Goal: Task Accomplishment & Management: Manage account settings

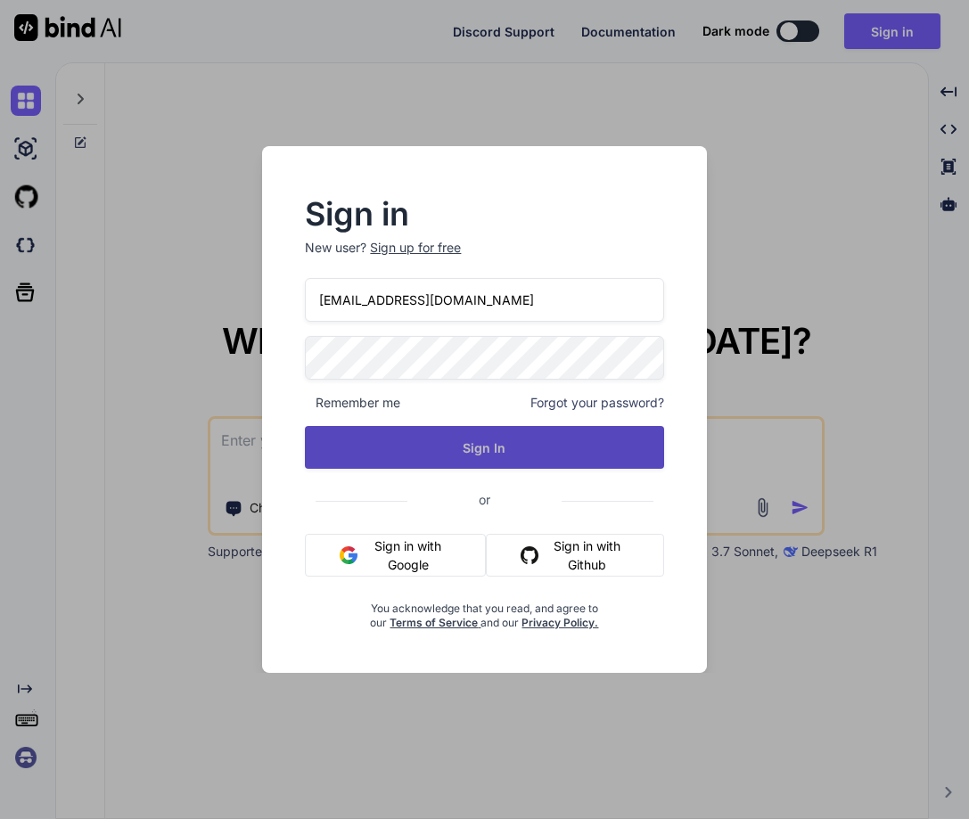
click at [460, 450] on button "Sign In" at bounding box center [484, 447] width 358 height 43
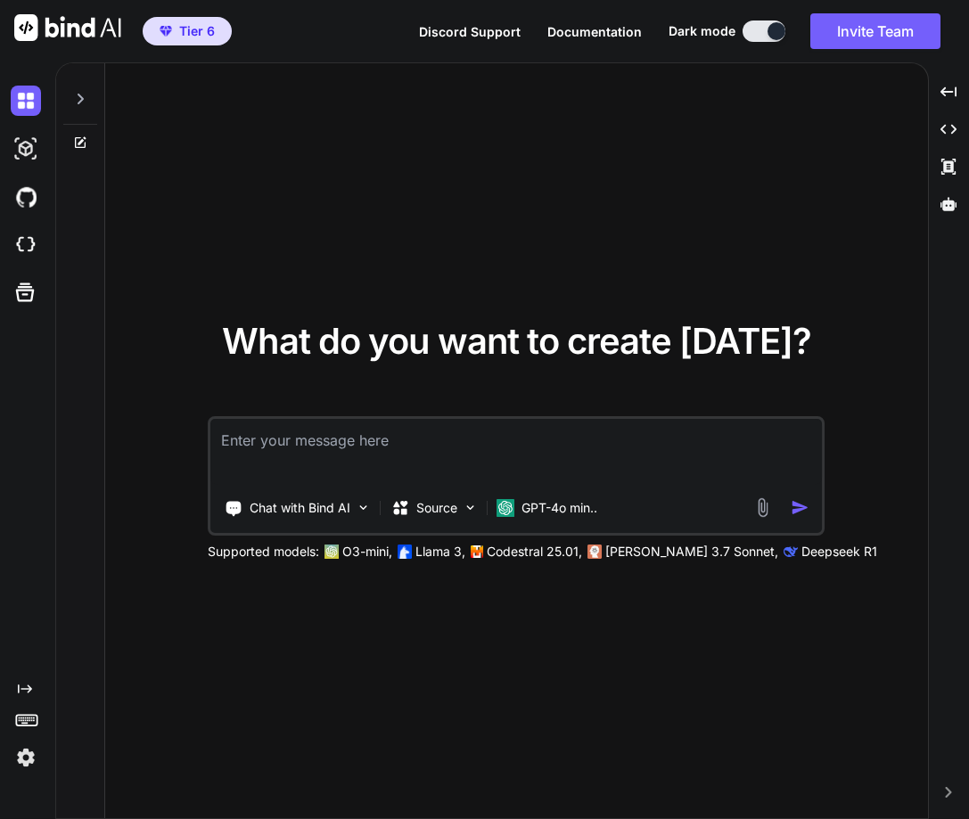
click at [20, 756] on img at bounding box center [26, 757] width 30 height 30
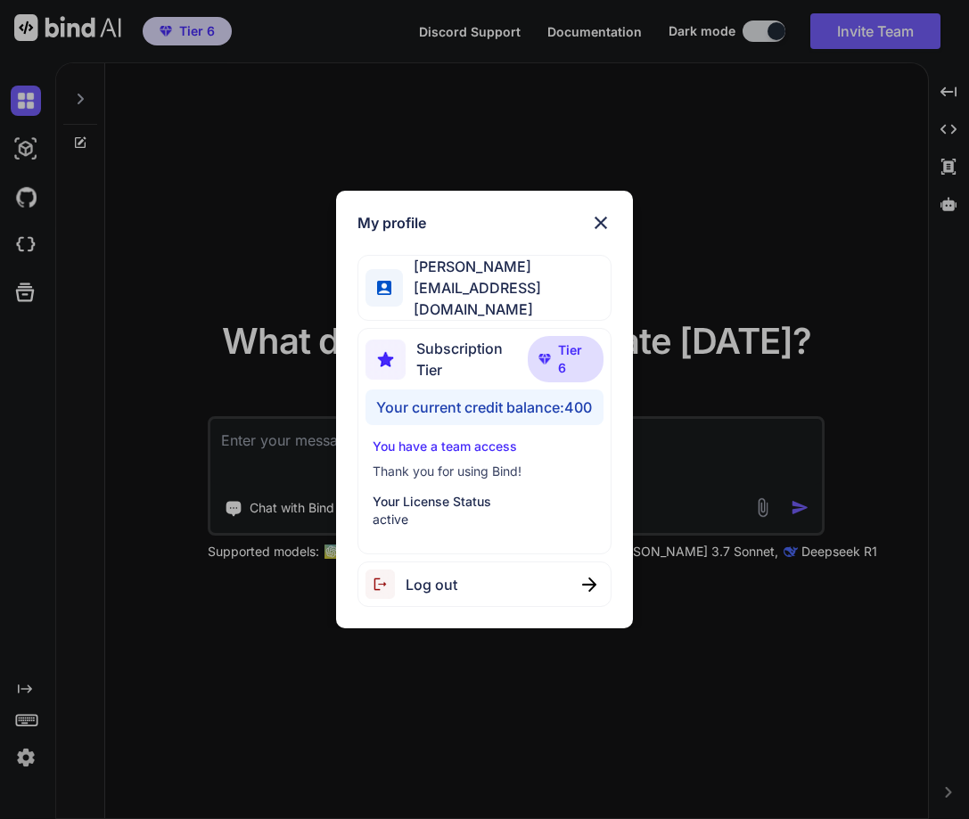
click at [437, 584] on span "Log out" at bounding box center [432, 584] width 52 height 21
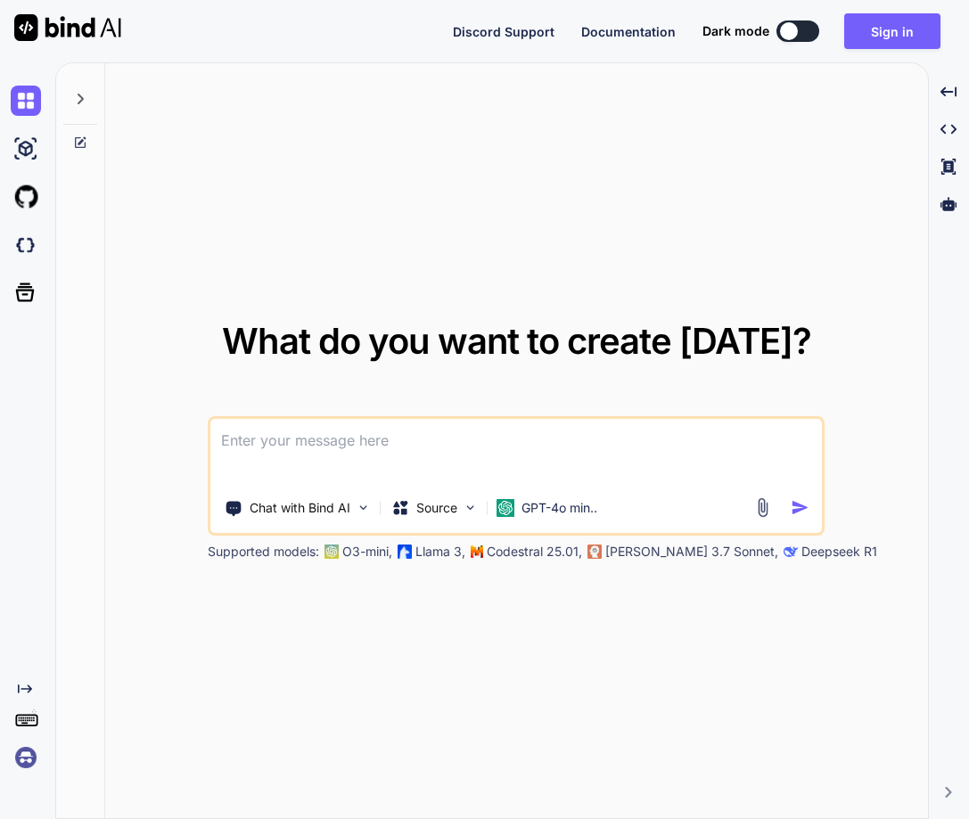
click at [322, 445] on textarea at bounding box center [515, 452] width 611 height 66
click at [26, 752] on img at bounding box center [26, 757] width 30 height 30
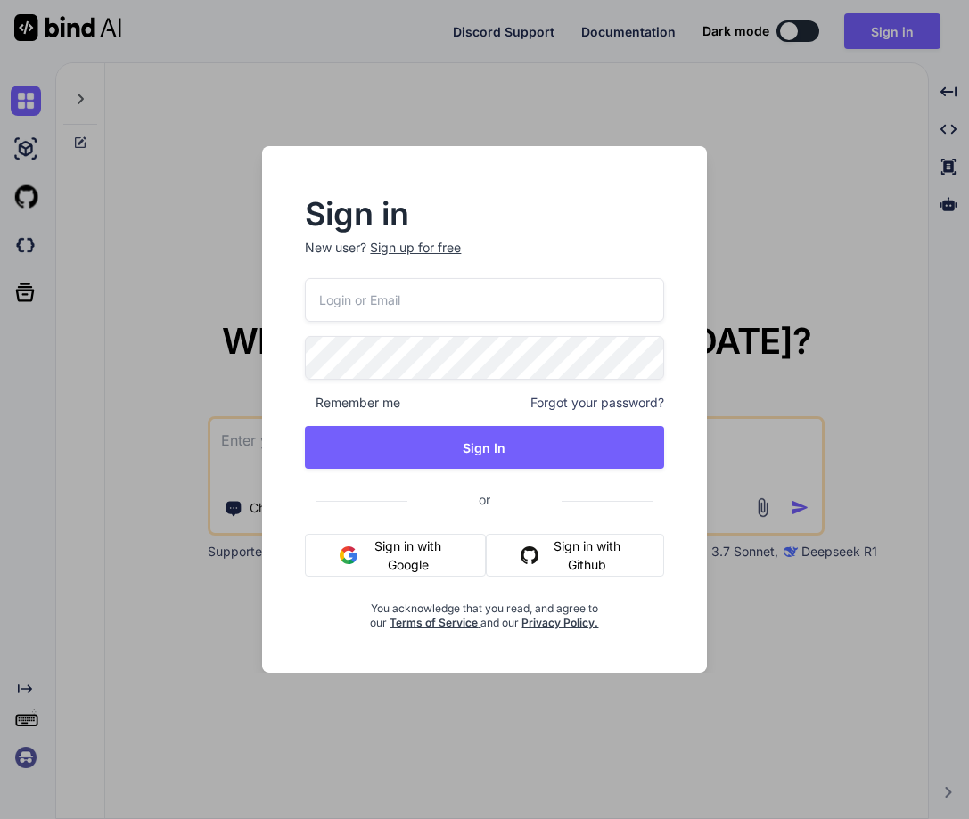
click at [398, 296] on input "email" at bounding box center [484, 300] width 358 height 44
paste input "[EMAIL_ADDRESS][DOMAIN_NAME]"
type input "[EMAIL_ADDRESS][DOMAIN_NAME]"
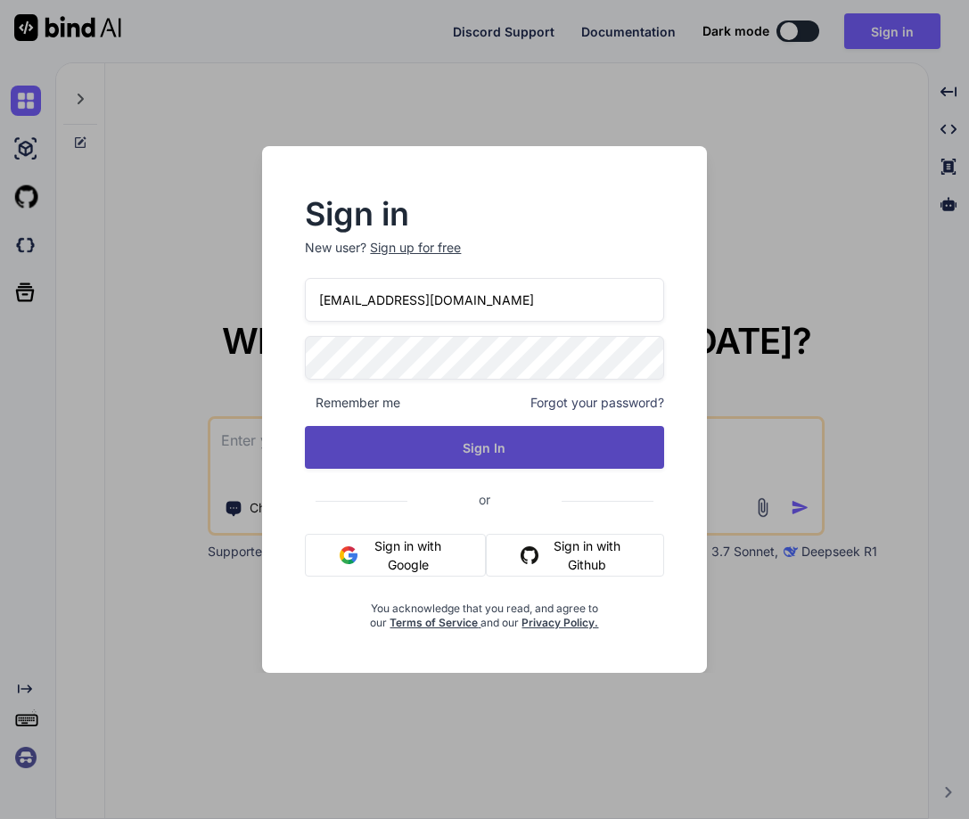
click at [473, 448] on button "Sign In" at bounding box center [484, 447] width 358 height 43
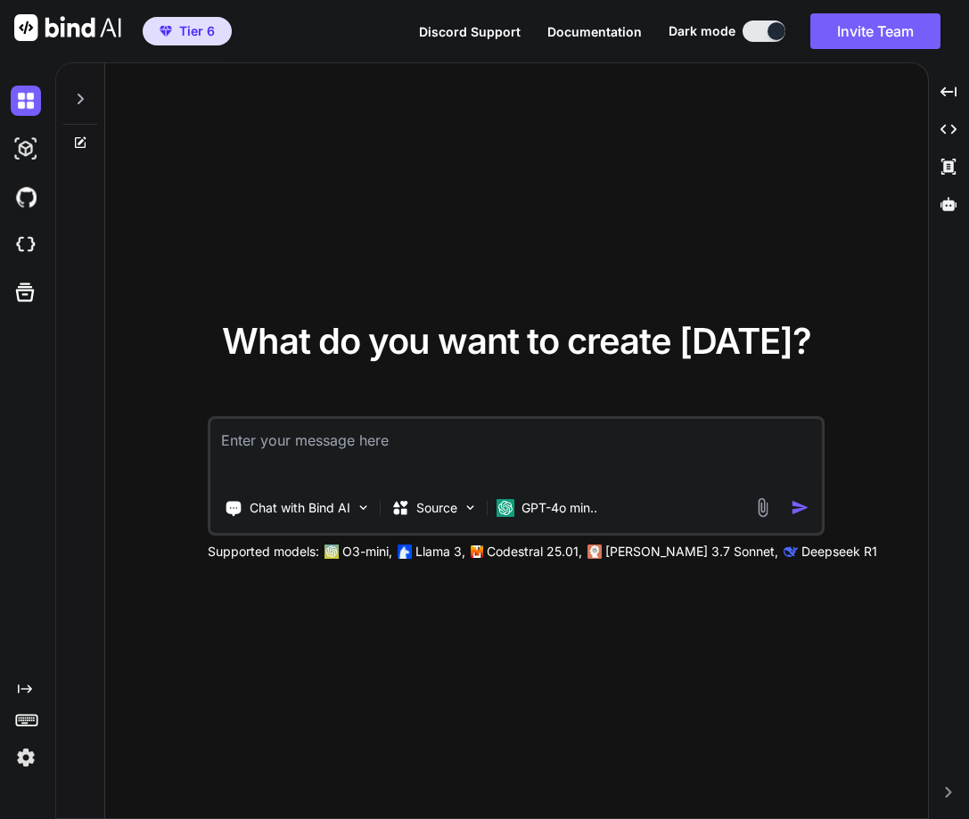
click at [37, 755] on img at bounding box center [26, 757] width 30 height 30
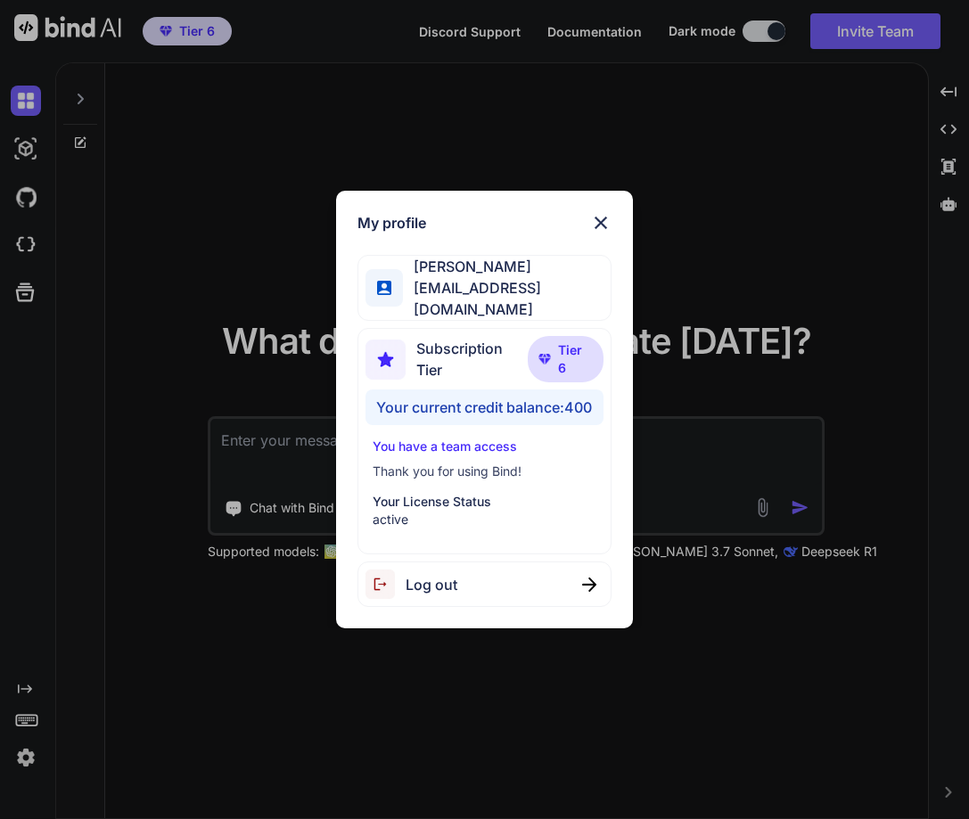
click at [444, 591] on div "Log out" at bounding box center [411, 584] width 92 height 29
